Goal: Information Seeking & Learning: Find specific fact

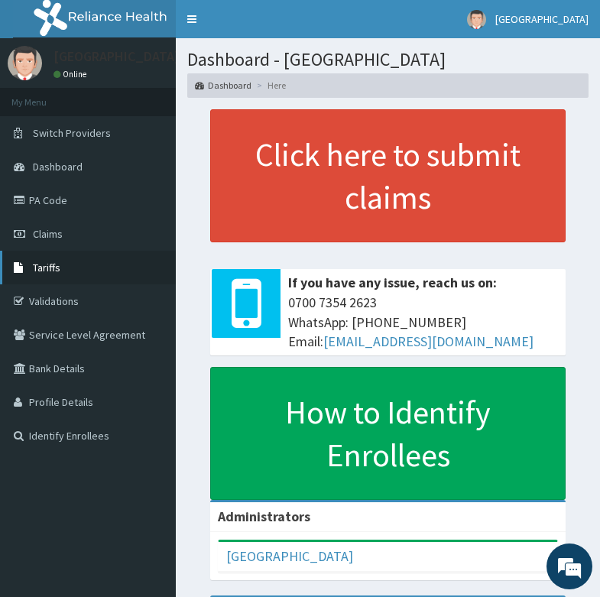
click at [64, 262] on link "Tariffs" at bounding box center [88, 268] width 176 height 34
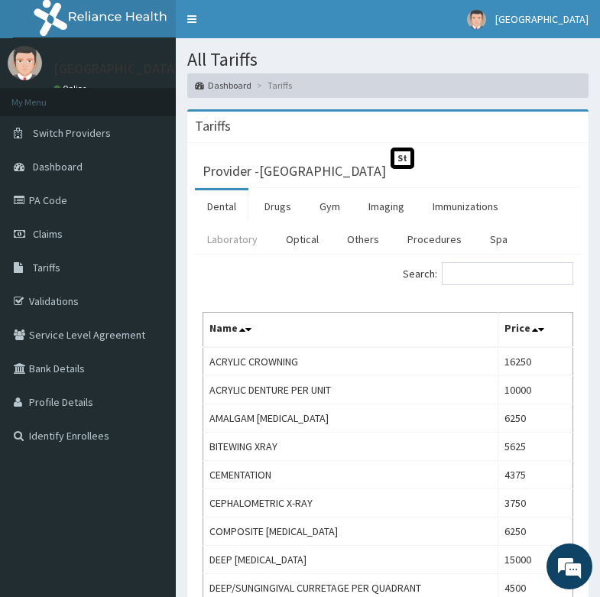
click at [251, 238] on link "Laboratory" at bounding box center [232, 239] width 75 height 32
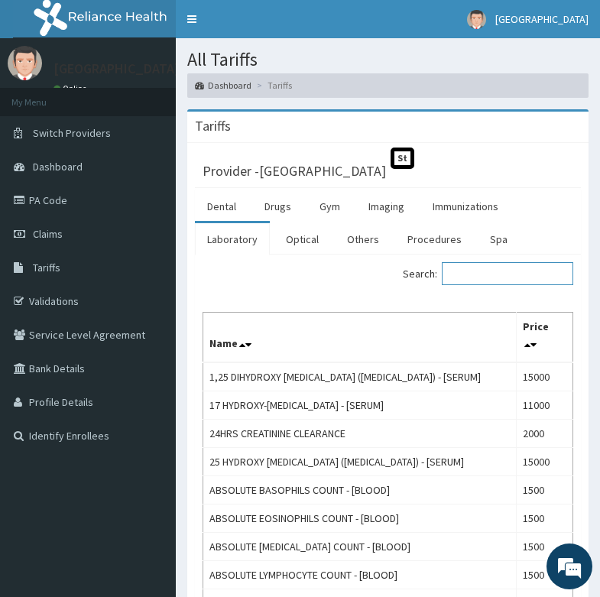
click at [508, 274] on input "Search:" at bounding box center [507, 273] width 131 height 23
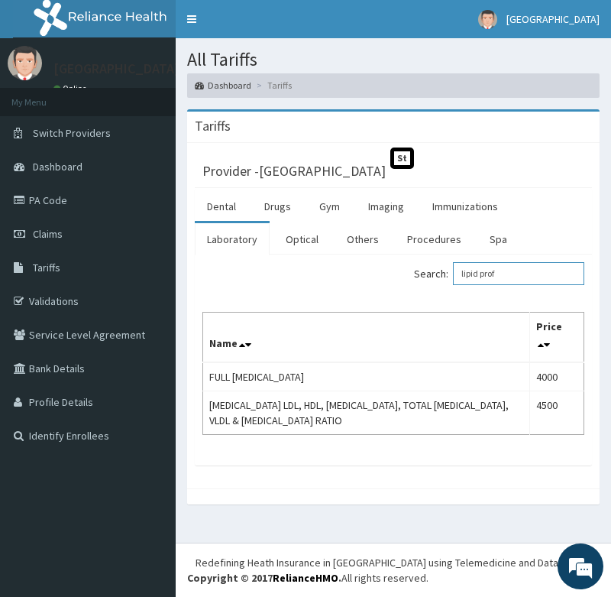
drag, startPoint x: 519, startPoint y: 274, endPoint x: 439, endPoint y: 282, distance: 79.8
click at [439, 282] on label "Search: lipid prof" at bounding box center [499, 273] width 170 height 23
click at [526, 263] on input "LIPID" at bounding box center [518, 273] width 131 height 23
click at [507, 269] on input "LIPID" at bounding box center [518, 273] width 131 height 23
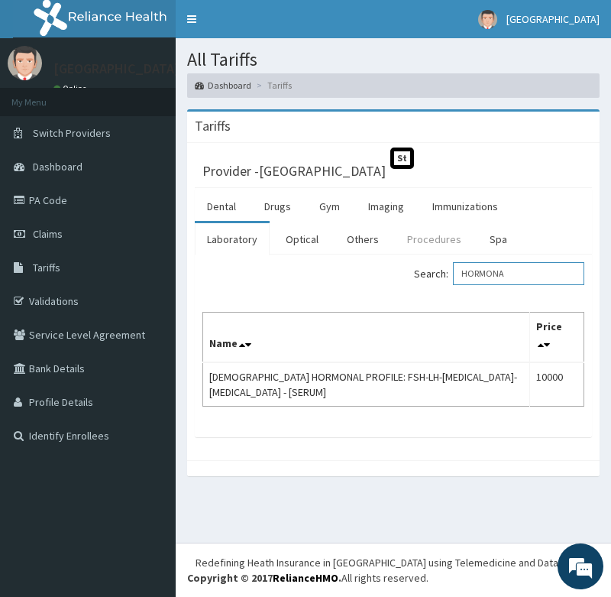
type input "HORMONA"
click at [414, 238] on link "Procedures" at bounding box center [434, 239] width 79 height 32
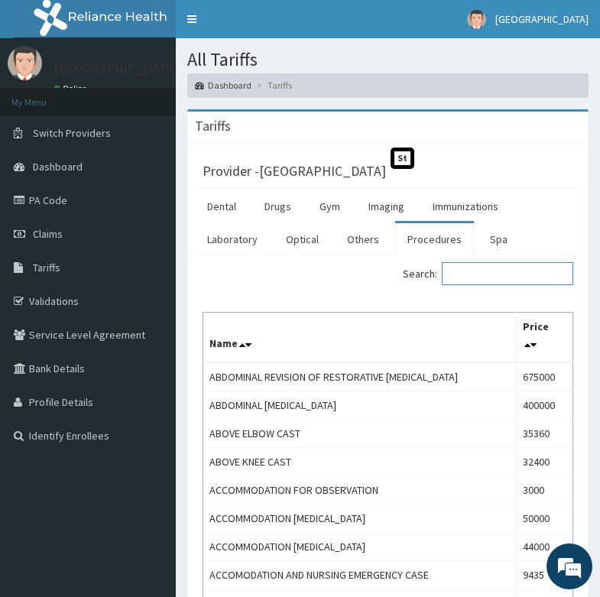
click at [485, 271] on input "Search:" at bounding box center [507, 273] width 131 height 23
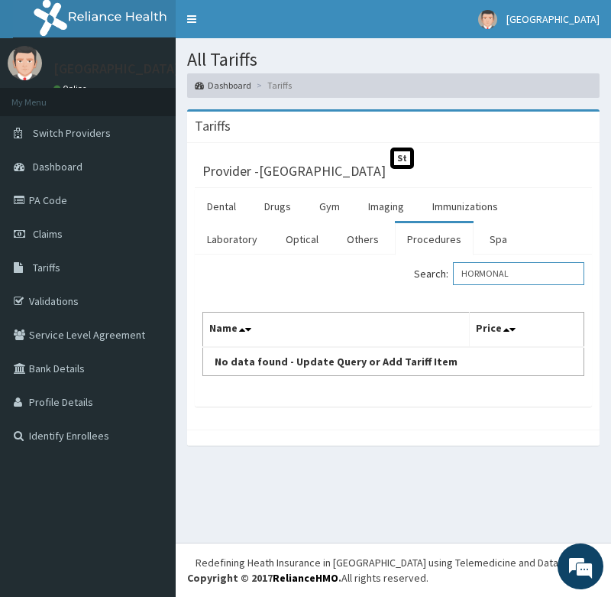
type input "HORMONAL"
click at [413, 242] on link "Procedures" at bounding box center [434, 239] width 79 height 32
click at [398, 212] on link "Imaging" at bounding box center [386, 206] width 60 height 32
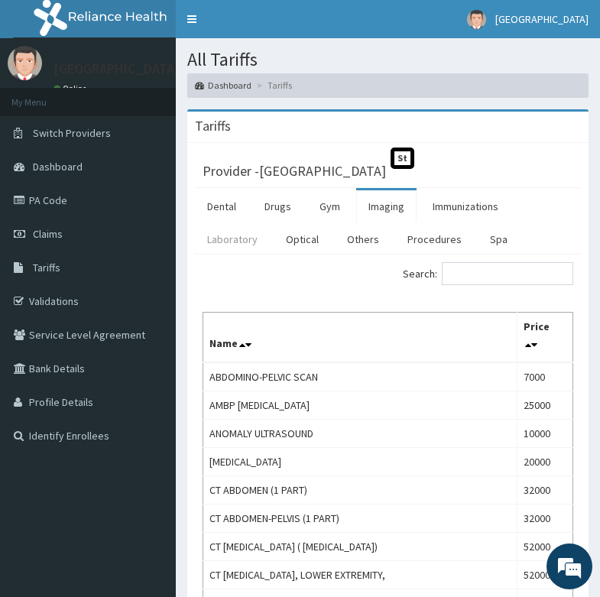
click at [244, 241] on link "Laboratory" at bounding box center [232, 239] width 75 height 32
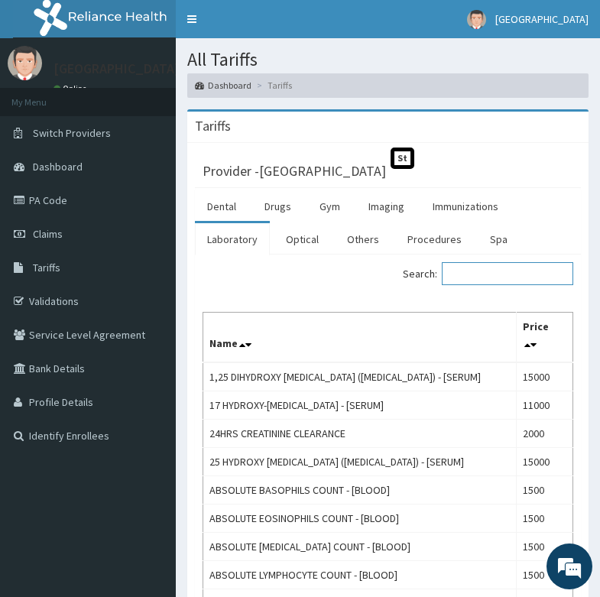
click at [500, 274] on input "Search:" at bounding box center [507, 273] width 131 height 23
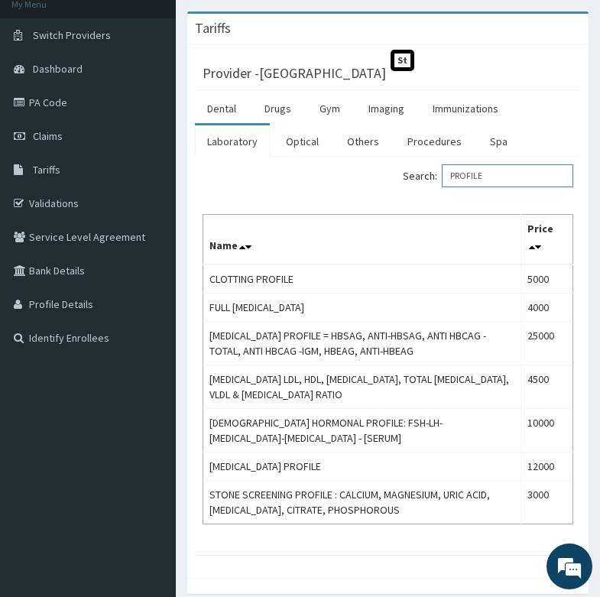
scroll to position [97, 0]
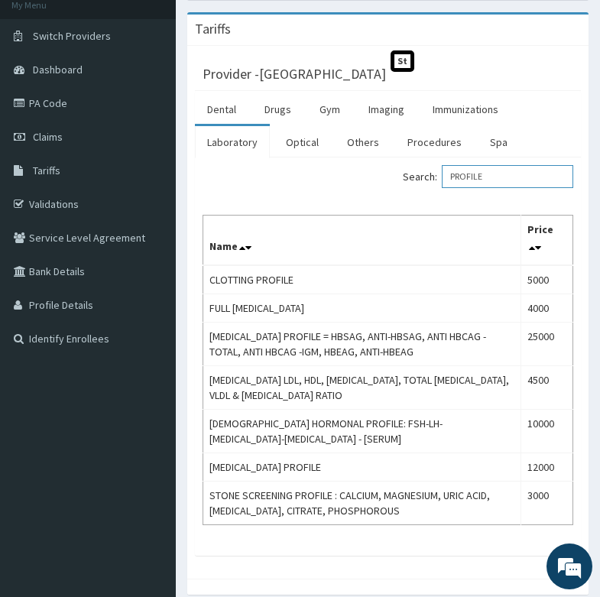
drag, startPoint x: 497, startPoint y: 174, endPoint x: 394, endPoint y: 173, distance: 102.4
click at [394, 173] on div "Search: PROFILE" at bounding box center [486, 178] width 197 height 27
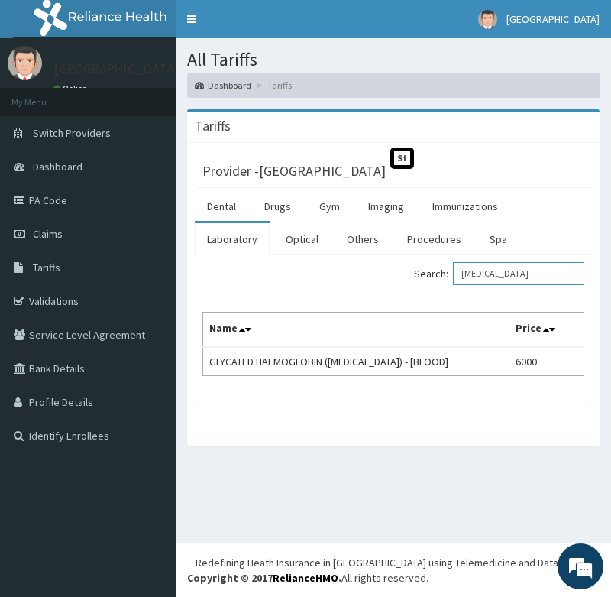
drag, startPoint x: 523, startPoint y: 266, endPoint x: 417, endPoint y: 271, distance: 106.3
click at [417, 271] on div "Search: [MEDICAL_DATA]" at bounding box center [495, 275] width 180 height 27
drag, startPoint x: 549, startPoint y: 276, endPoint x: 439, endPoint y: 288, distance: 110.7
click at [439, 288] on div "Search: RANDOM BLOOD" at bounding box center [495, 275] width 180 height 27
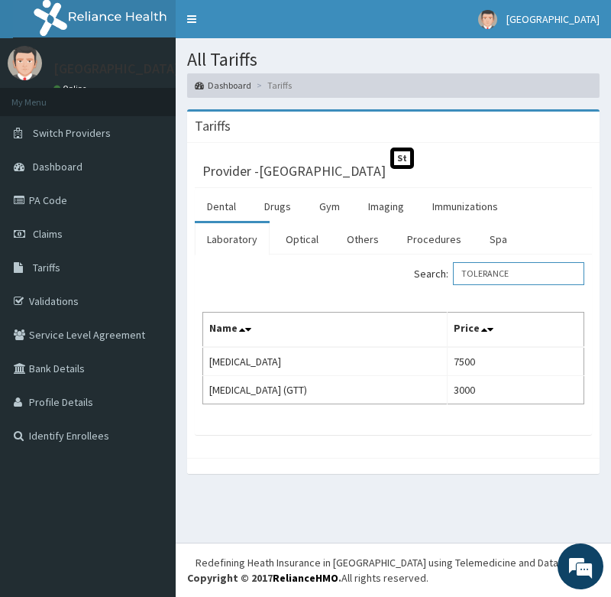
drag, startPoint x: 528, startPoint y: 274, endPoint x: 467, endPoint y: 274, distance: 61.1
click at [467, 274] on input "TOLERANCE" at bounding box center [518, 273] width 131 height 23
drag, startPoint x: 529, startPoint y: 274, endPoint x: 363, endPoint y: 270, distance: 165.9
click at [363, 270] on div "Search: [MEDICAL_DATA]" at bounding box center [393, 275] width 405 height 27
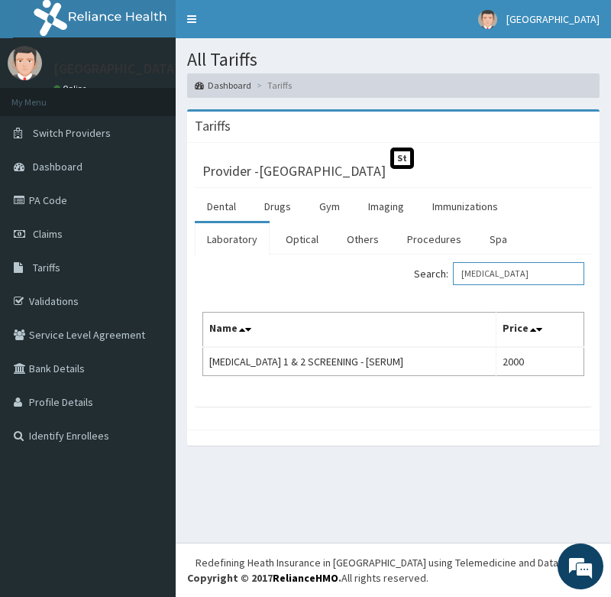
drag, startPoint x: 520, startPoint y: 267, endPoint x: 429, endPoint y: 280, distance: 92.5
click at [429, 280] on label "Search: [MEDICAL_DATA]" at bounding box center [499, 273] width 170 height 23
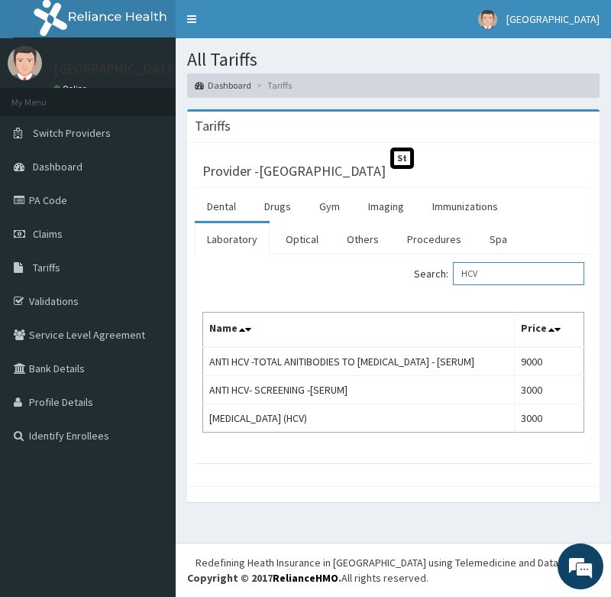
drag, startPoint x: 504, startPoint y: 267, endPoint x: 390, endPoint y: 272, distance: 114.8
click at [390, 272] on div "Search: HCV" at bounding box center [393, 275] width 405 height 27
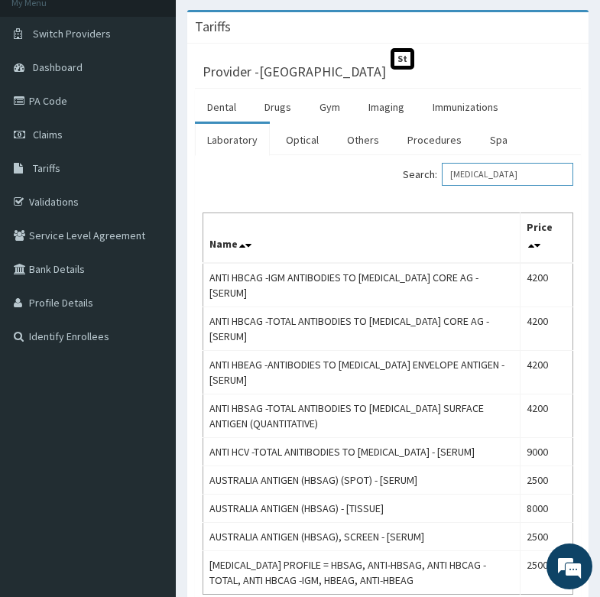
scroll to position [100, 0]
drag, startPoint x: 511, startPoint y: 180, endPoint x: 347, endPoint y: 189, distance: 163.8
click at [347, 189] on div "Search: [MEDICAL_DATA] Name Price ANTI HBCAG -IGM ANTIBODIES TO [MEDICAL_DATA] …" at bounding box center [388, 378] width 371 height 432
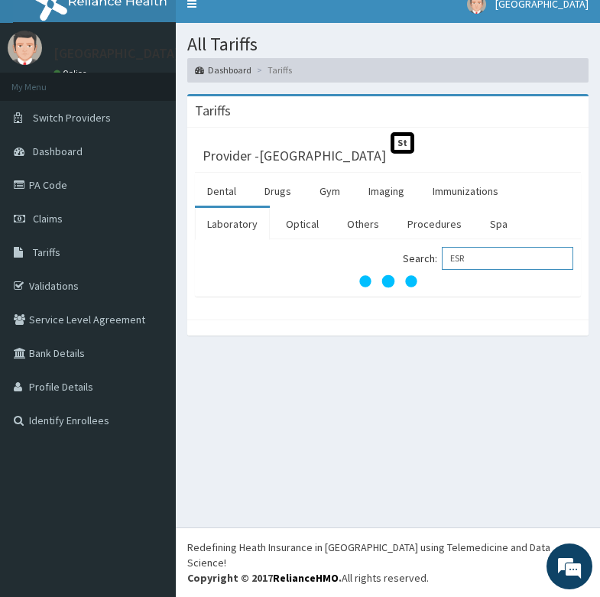
scroll to position [0, 0]
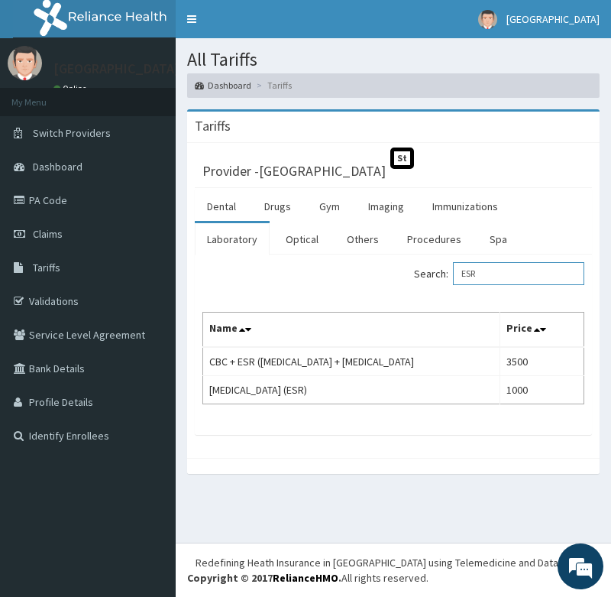
drag, startPoint x: 501, startPoint y: 272, endPoint x: 410, endPoint y: 268, distance: 91.8
click at [410, 268] on div "Search: ESR" at bounding box center [495, 275] width 180 height 27
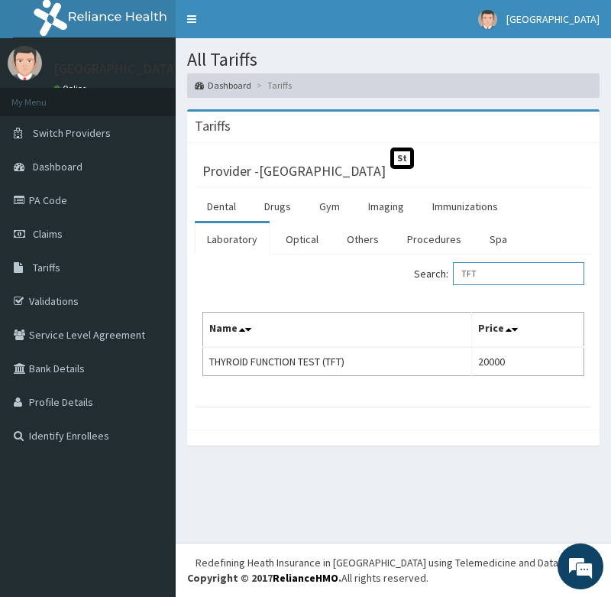
drag, startPoint x: 490, startPoint y: 276, endPoint x: 442, endPoint y: 270, distance: 48.5
click at [442, 270] on label "Search: TFT" at bounding box center [499, 273] width 170 height 23
type input "H"
click at [481, 262] on input "VAGINAL SWAB" at bounding box center [518, 273] width 131 height 23
type input "V"
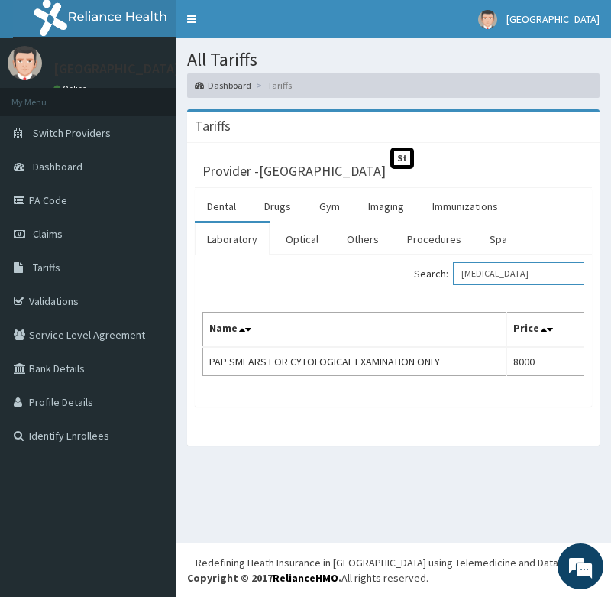
click at [450, 280] on label "Search: [MEDICAL_DATA]" at bounding box center [499, 273] width 170 height 23
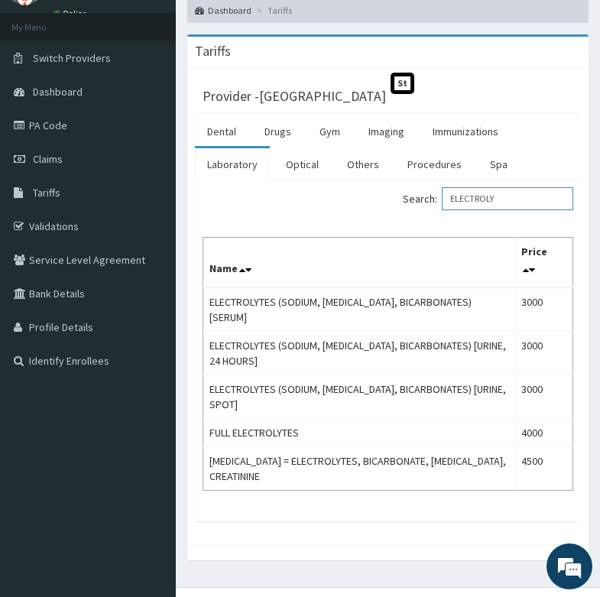
scroll to position [83, 0]
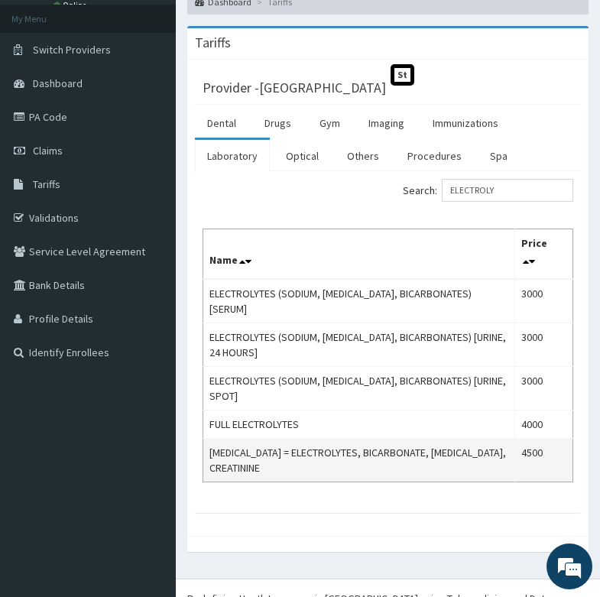
click at [406, 441] on td "[MEDICAL_DATA] = ELECTROLYTES, BICARBONATE, [MEDICAL_DATA], CREATININE" at bounding box center [359, 460] width 312 height 44
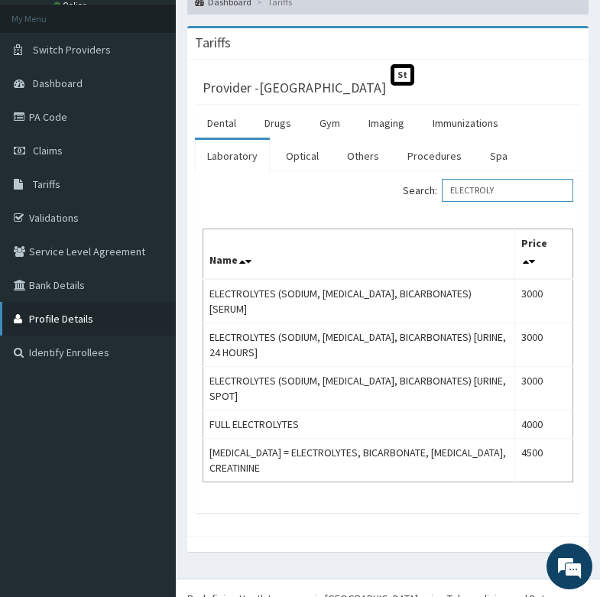
drag, startPoint x: 511, startPoint y: 196, endPoint x: 174, endPoint y: 302, distance: 352.6
click at [174, 302] on div "R EL Toggle navigation [GEOGRAPHIC_DATA] [GEOGRAPHIC_DATA] - [EMAIL_ADDRESS][DO…" at bounding box center [300, 282] width 600 height 731
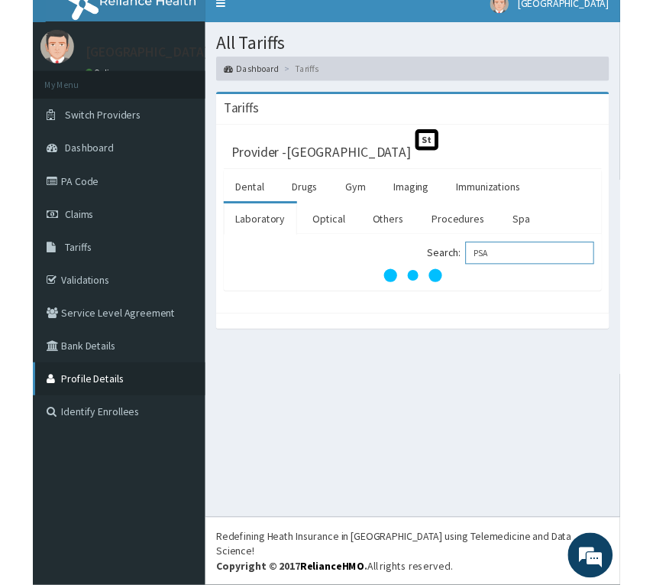
scroll to position [0, 0]
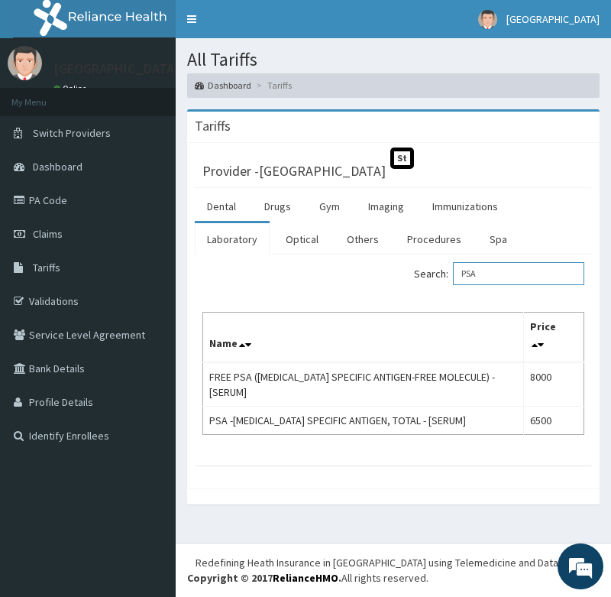
drag, startPoint x: 496, startPoint y: 279, endPoint x: 394, endPoint y: 277, distance: 101.7
click at [394, 277] on div "Search: PSA" at bounding box center [495, 275] width 203 height 27
type input "P"
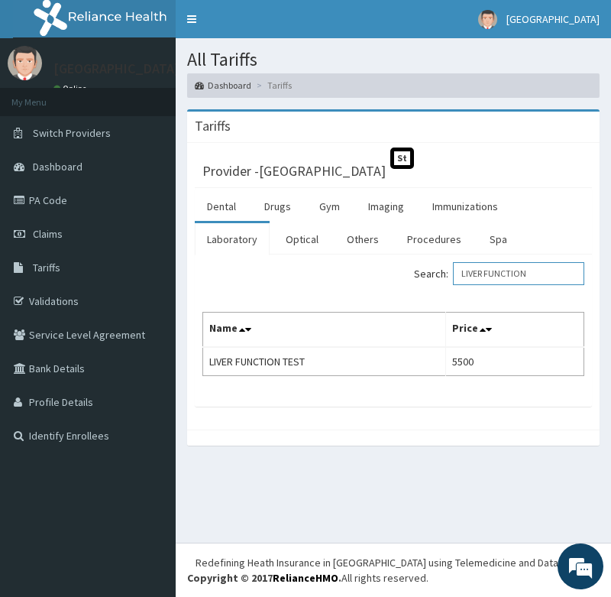
drag, startPoint x: 548, startPoint y: 273, endPoint x: 297, endPoint y: 287, distance: 251.0
click at [297, 287] on div "Search: LIVER FUNCTION" at bounding box center [393, 275] width 405 height 27
type input "E"
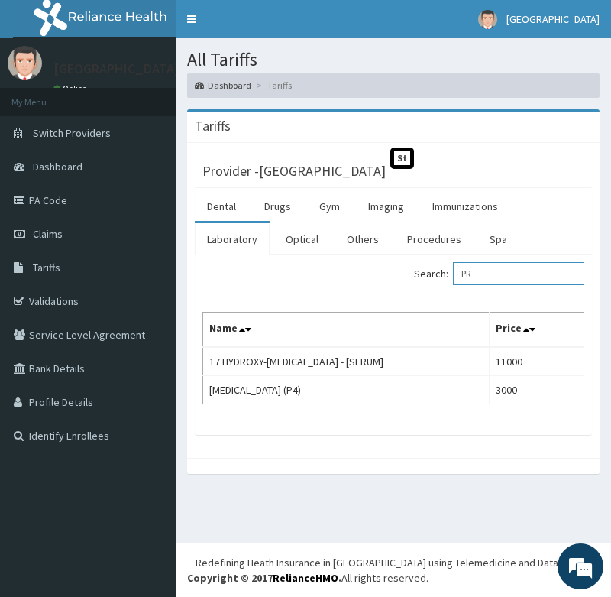
type input "P"
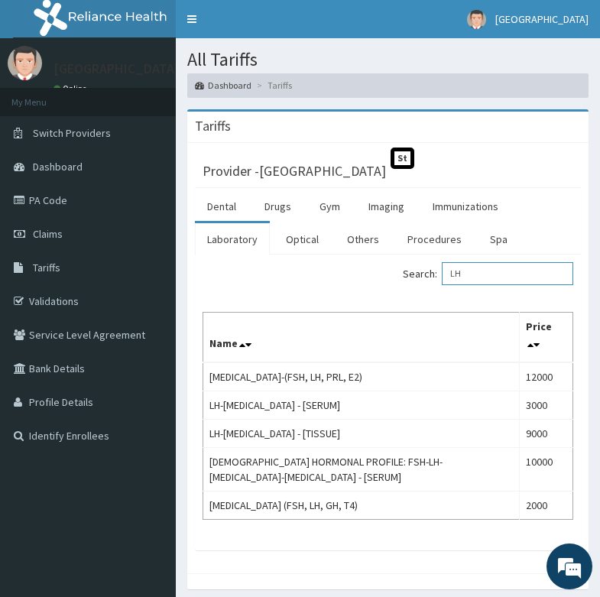
drag, startPoint x: 491, startPoint y: 276, endPoint x: 429, endPoint y: 280, distance: 62.1
click at [429, 280] on label "Search: LH" at bounding box center [488, 273] width 170 height 23
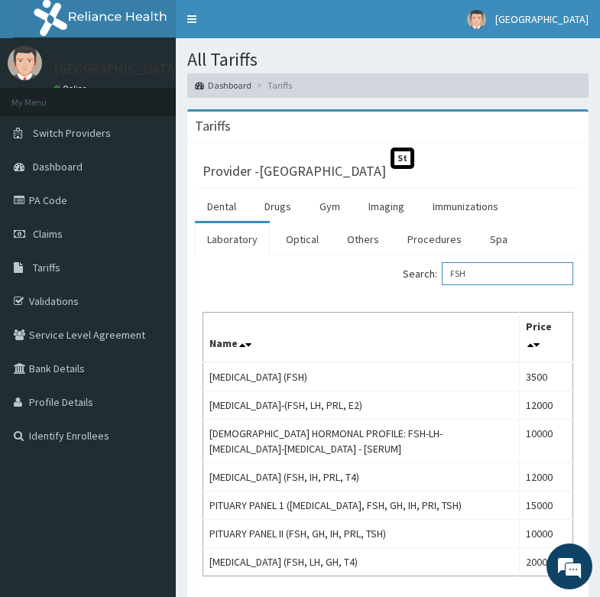
drag, startPoint x: 490, startPoint y: 276, endPoint x: 348, endPoint y: 283, distance: 141.6
click at [348, 283] on div "Search: FSH" at bounding box center [388, 275] width 394 height 27
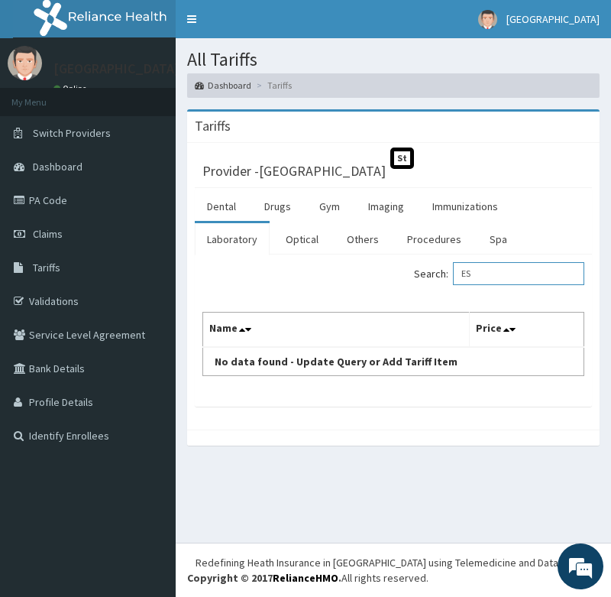
type input "E"
drag, startPoint x: 495, startPoint y: 280, endPoint x: 541, endPoint y: 281, distance: 45.9
click at [541, 281] on input "TESTORONE" at bounding box center [518, 273] width 131 height 23
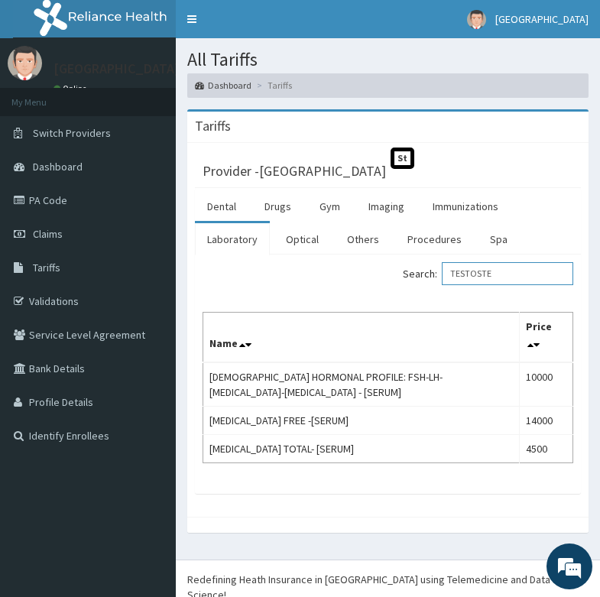
drag, startPoint x: 517, startPoint y: 279, endPoint x: 416, endPoint y: 280, distance: 101.7
click at [416, 280] on div "Search: TESTOSTE" at bounding box center [487, 275] width 174 height 27
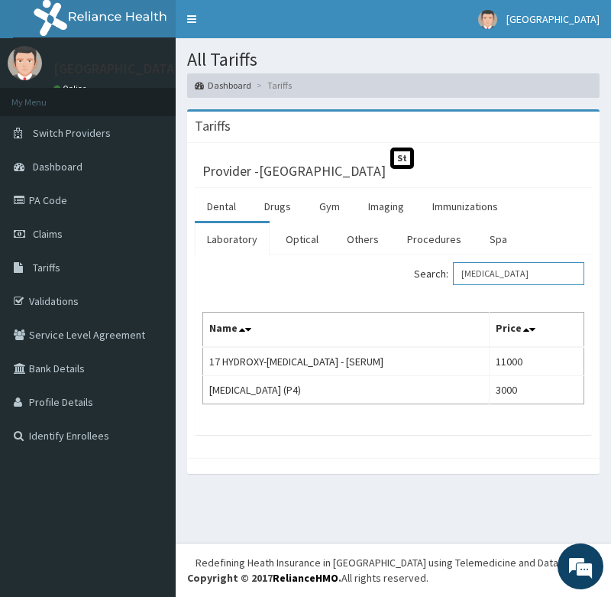
drag, startPoint x: 546, startPoint y: 277, endPoint x: 372, endPoint y: 291, distance: 174.9
click at [372, 291] on div "Search: [MEDICAL_DATA] Name Price 17 HYDROXY-[MEDICAL_DATA] - [SERUM] 11000 [ME…" at bounding box center [394, 333] width 382 height 142
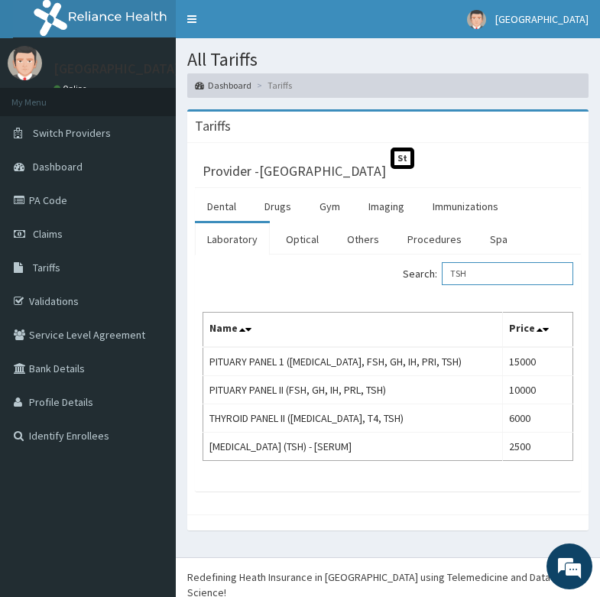
drag, startPoint x: 503, startPoint y: 269, endPoint x: 324, endPoint y: 274, distance: 178.9
click at [368, 271] on div "Search: TSH" at bounding box center [388, 275] width 394 height 27
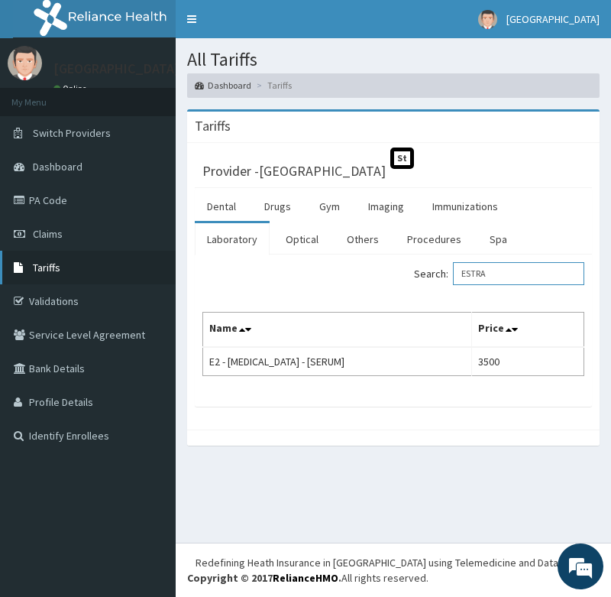
type input "ESTRA"
